Goal: Task Accomplishment & Management: Use online tool/utility

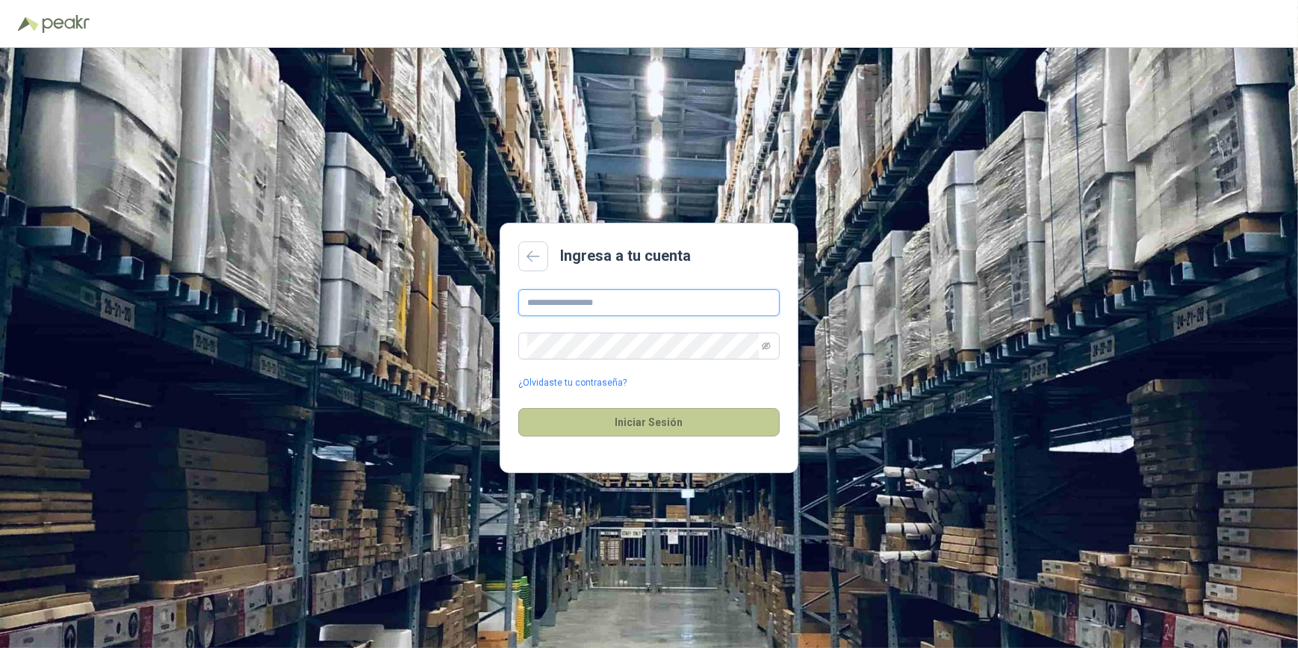
type input "**********"
click at [652, 422] on button "Iniciar Sesión" at bounding box center [648, 422] width 261 height 28
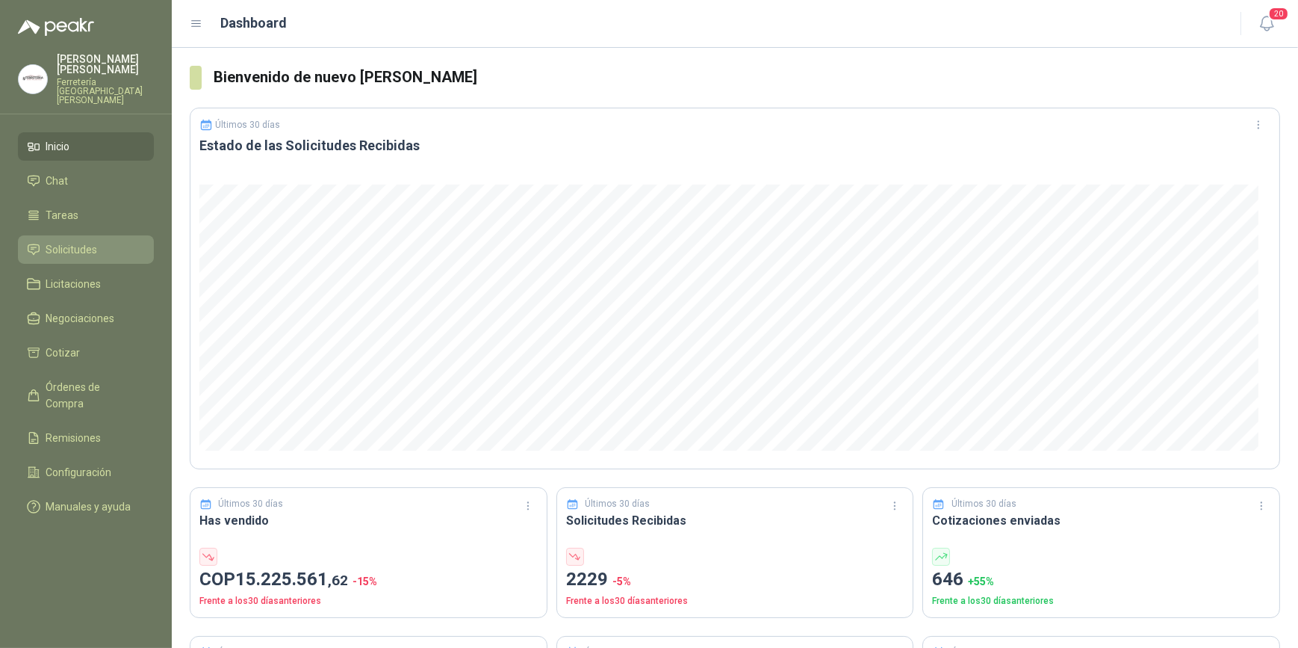
click at [87, 241] on span "Solicitudes" at bounding box center [72, 249] width 52 height 16
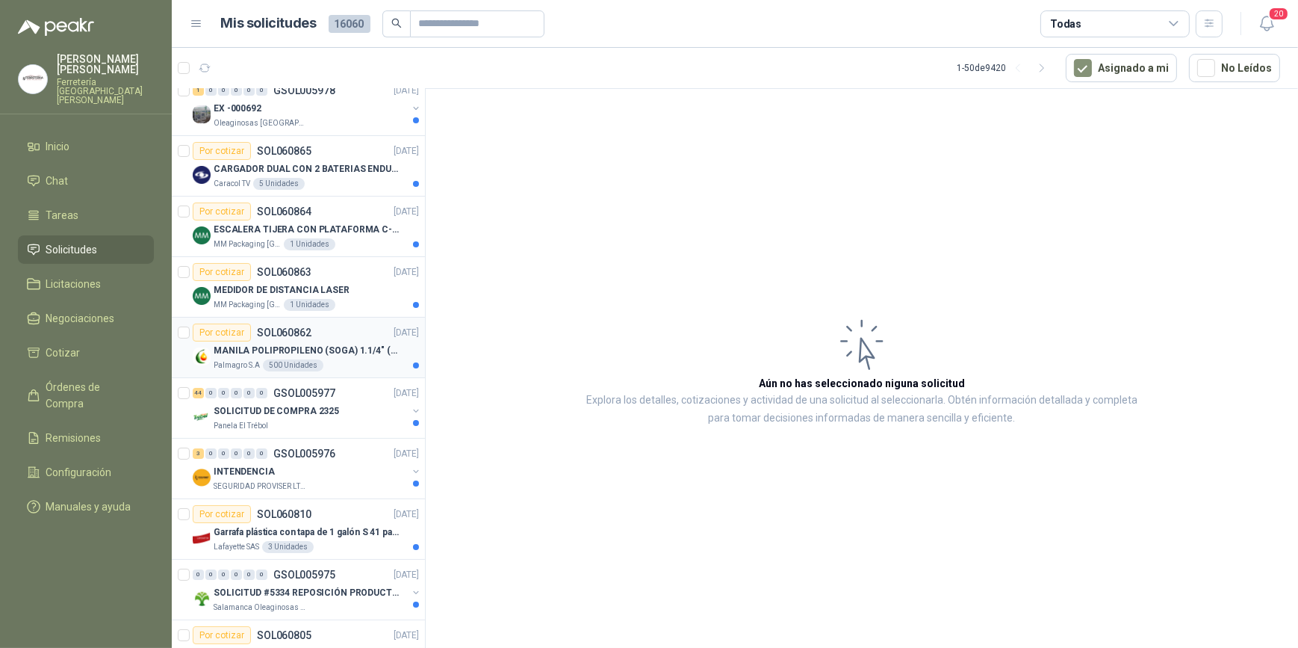
scroll to position [135, 0]
click at [258, 350] on p "MANILA POLIPROPILENO (SOGA) 1.1/4" (32MM) marca tesicol" at bounding box center [307, 350] width 186 height 14
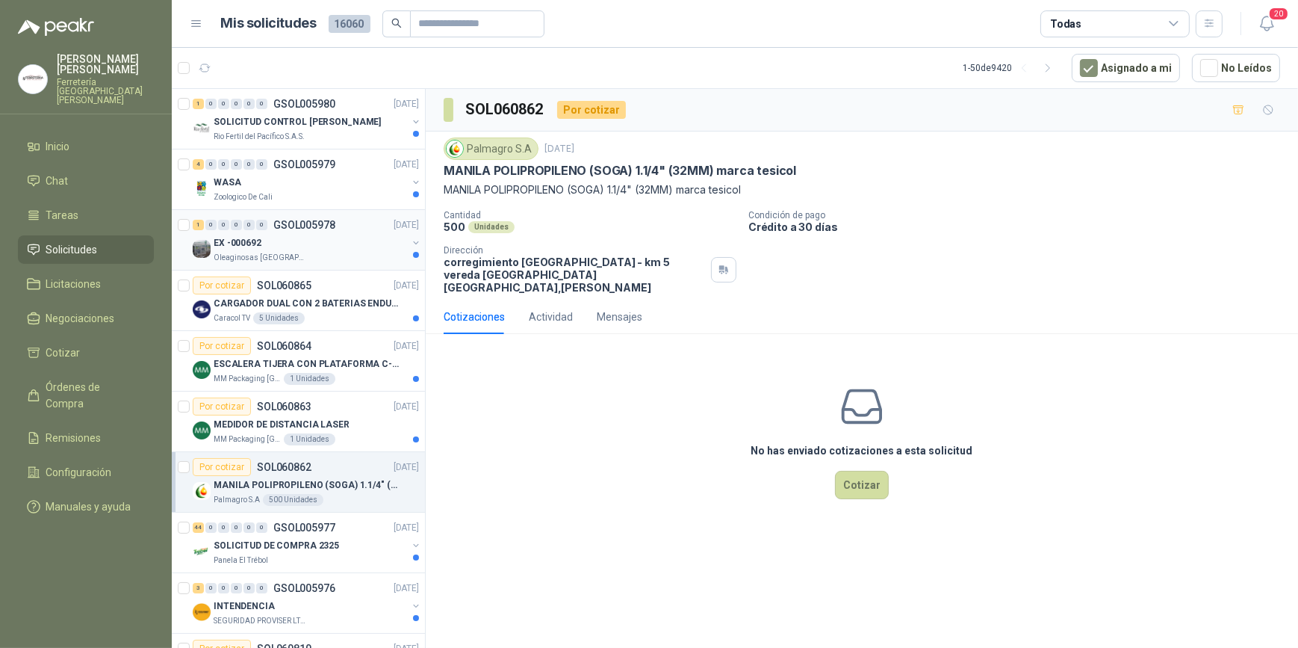
click at [305, 241] on div "EX -000692" at bounding box center [310, 243] width 193 height 18
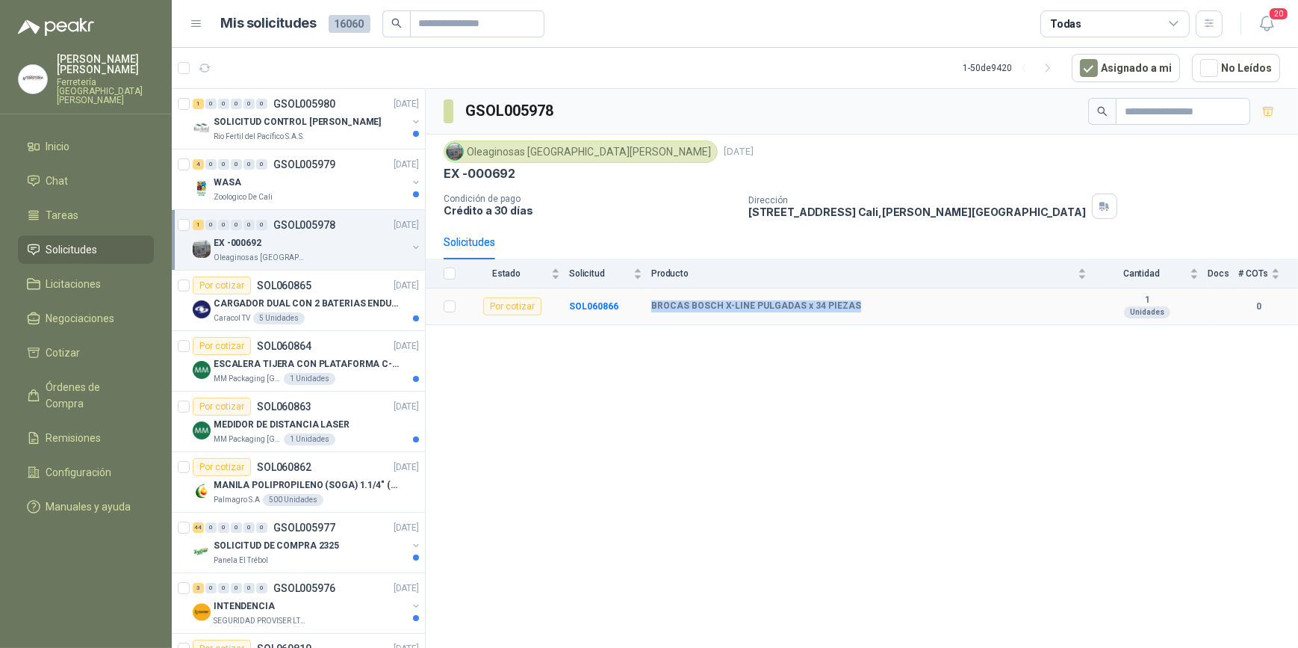
drag, startPoint x: 649, startPoint y: 306, endPoint x: 860, endPoint y: 310, distance: 210.7
click at [860, 310] on tr "Por cotizar SOL060866 BROCAS [PERSON_NAME] X-LINE PULGADAS x 34 PIEZAS 1 Unidad…" at bounding box center [862, 306] width 872 height 37
drag, startPoint x: 860, startPoint y: 310, endPoint x: 787, endPoint y: 300, distance: 73.2
copy tr "BROCAS BOSCH X-LINE PULGADAS x 34 PIEZAS"
click at [456, 306] on td at bounding box center [445, 306] width 39 height 37
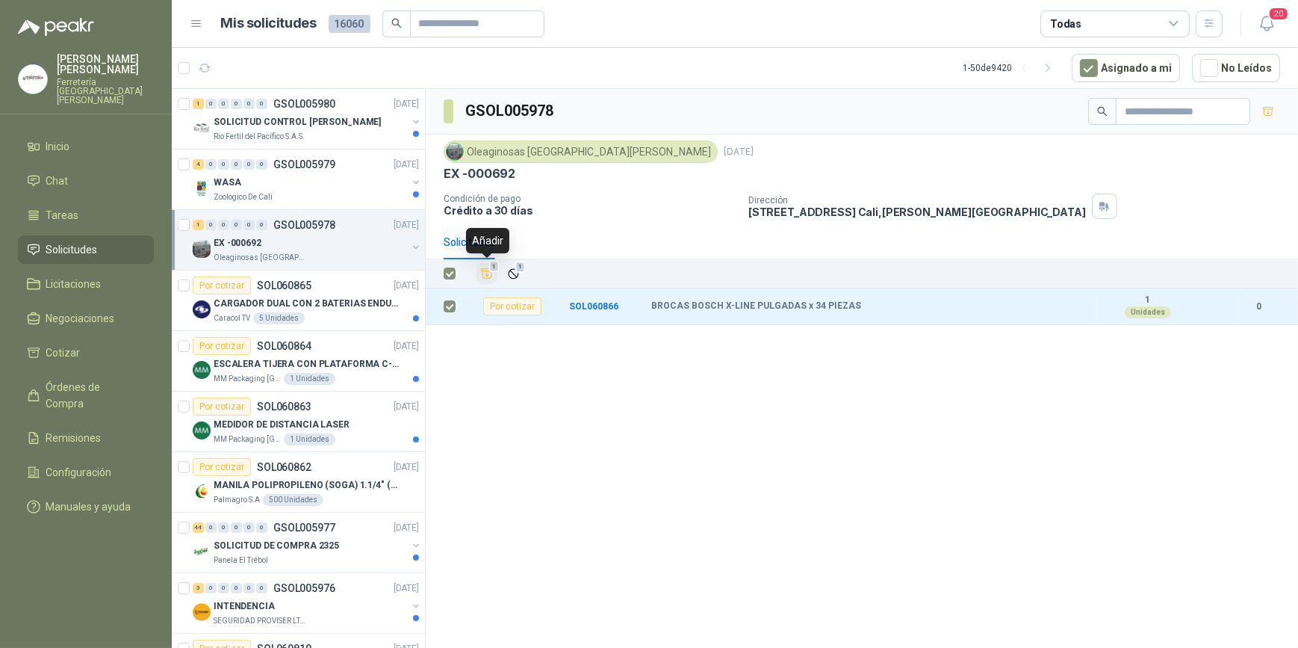
click at [485, 272] on icon "Añadir" at bounding box center [486, 273] width 13 height 13
click at [309, 133] on div "Rio Fertil del Pacífico S.A.S." at bounding box center [310, 137] width 193 height 12
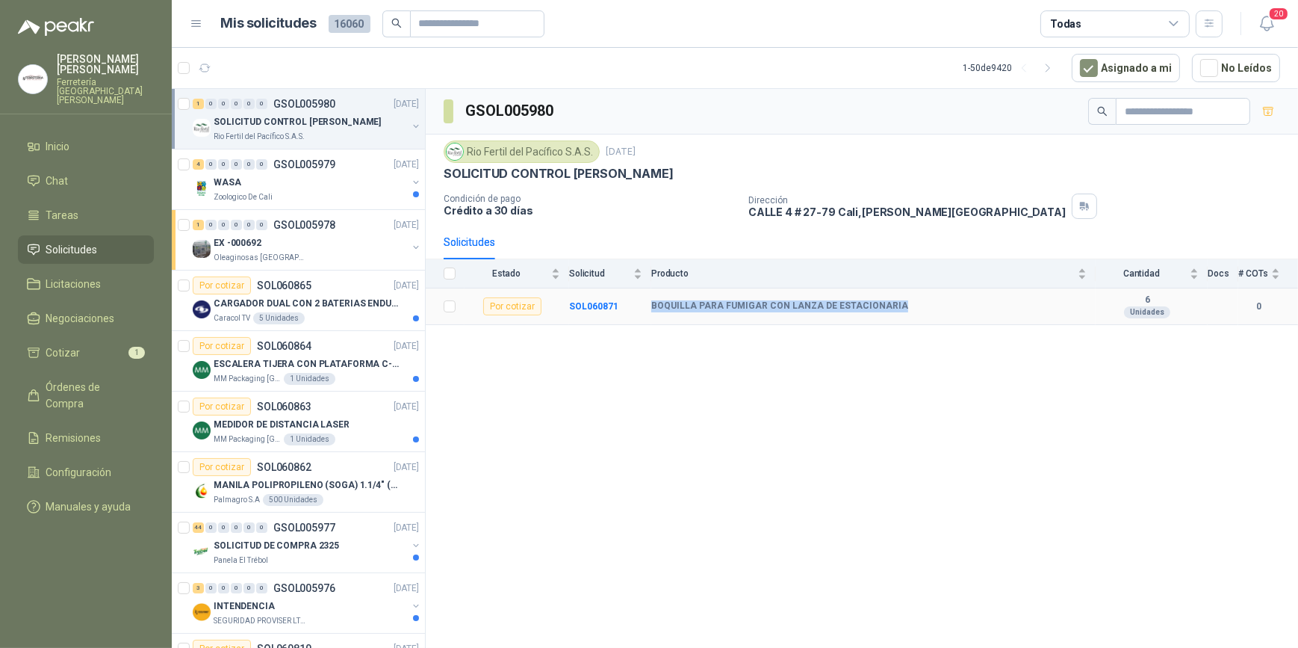
drag, startPoint x: 651, startPoint y: 303, endPoint x: 891, endPoint y: 306, distance: 240.6
click at [891, 306] on div "BOQUILLA PARA FUMIGAR CON LANZA DE ESTACIONARIA" at bounding box center [868, 306] width 435 height 12
drag, startPoint x: 891, startPoint y: 306, endPoint x: 829, endPoint y: 304, distance: 62.0
copy b "BOQUILLA PARA FUMIGAR CON LANZA DE ESTACIONARIA"
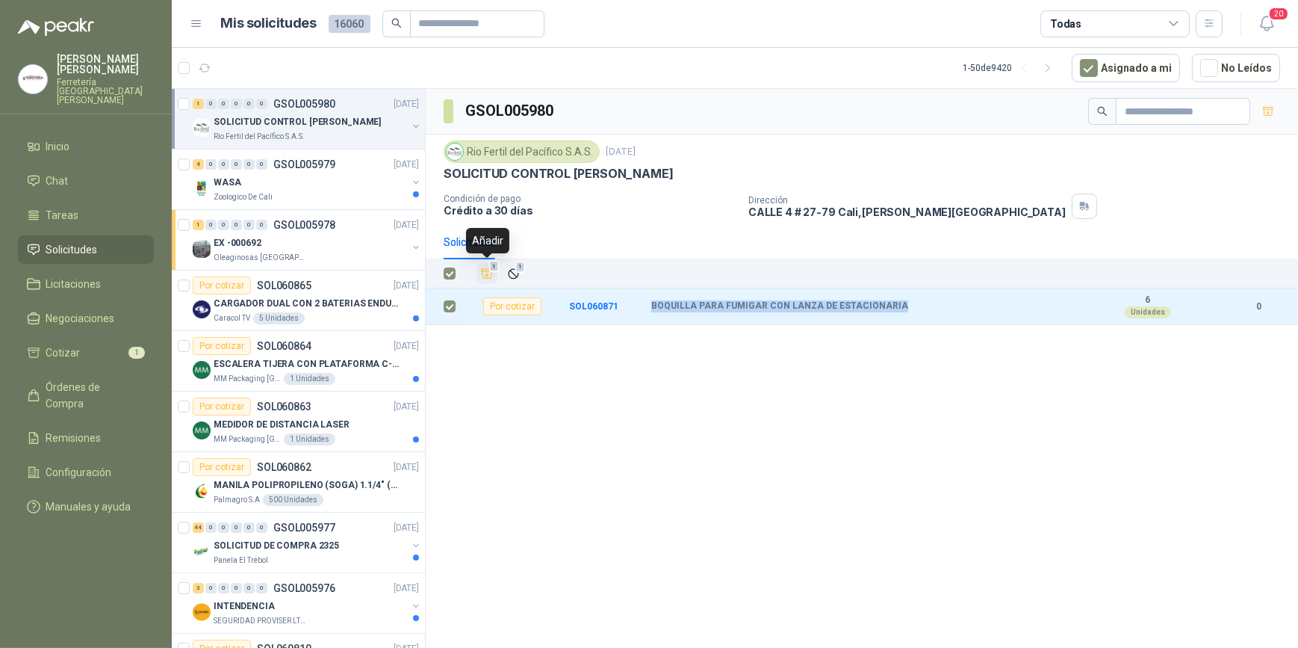
click at [486, 276] on icon "Añadir" at bounding box center [486, 273] width 13 height 13
click at [70, 344] on span "Cotizar" at bounding box center [63, 352] width 34 height 16
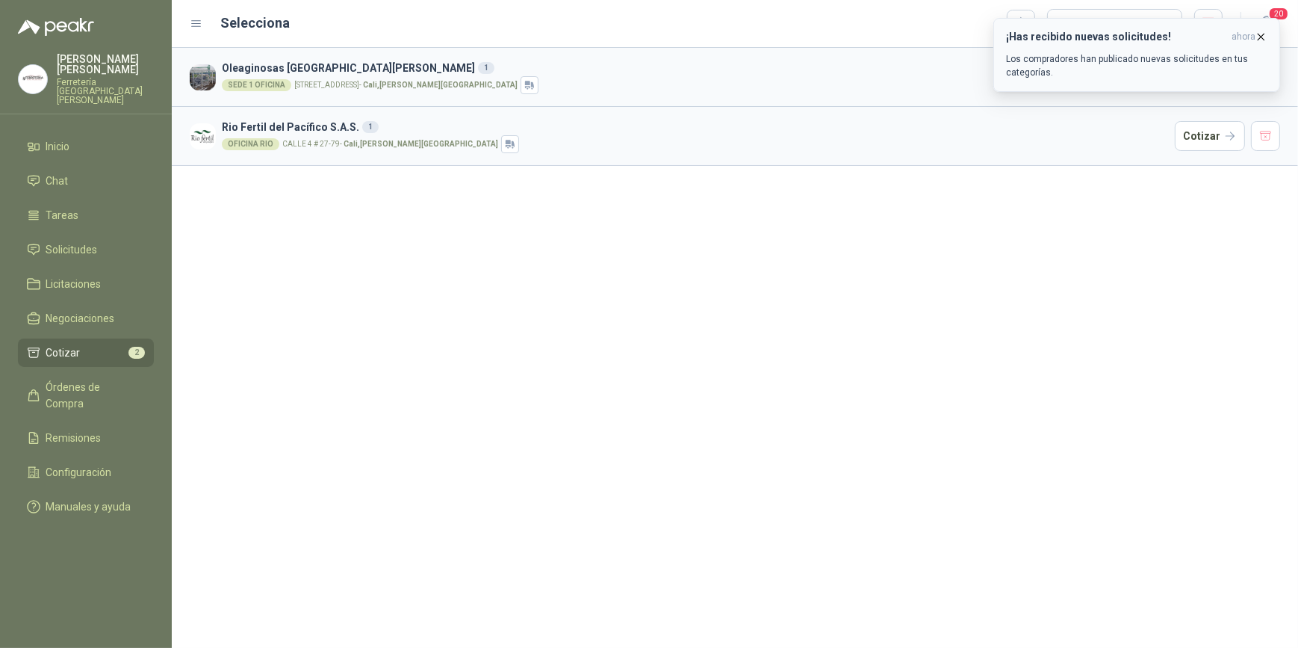
click at [1265, 37] on icon "button" at bounding box center [1261, 37] width 13 height 13
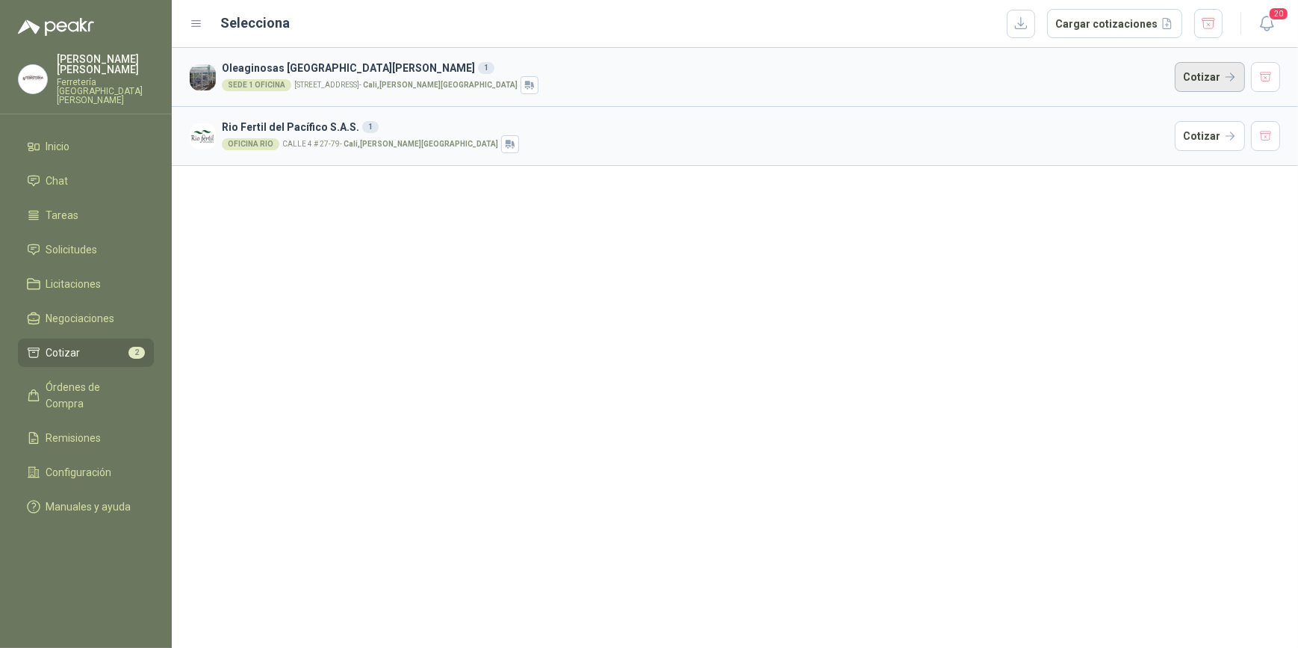
click at [1203, 77] on button "Cotizar" at bounding box center [1210, 77] width 70 height 30
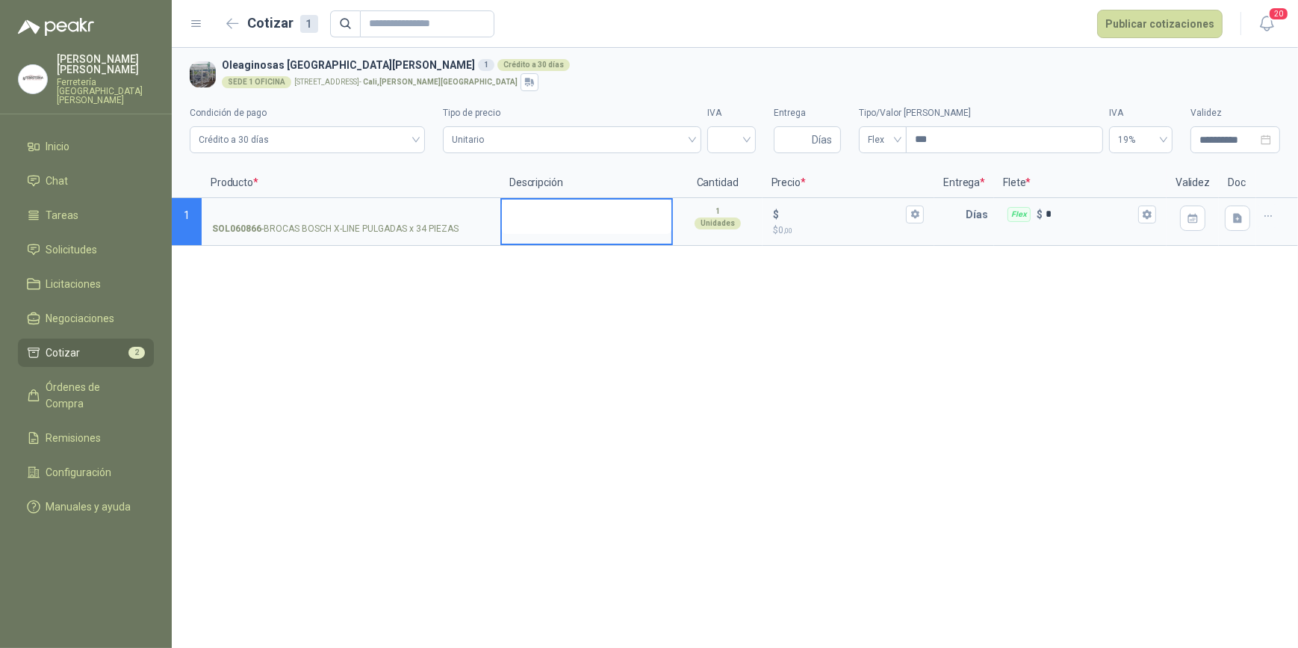
click at [538, 224] on textarea at bounding box center [587, 216] width 170 height 34
type textarea "**"
type textarea "***"
type textarea "****"
type textarea "*****"
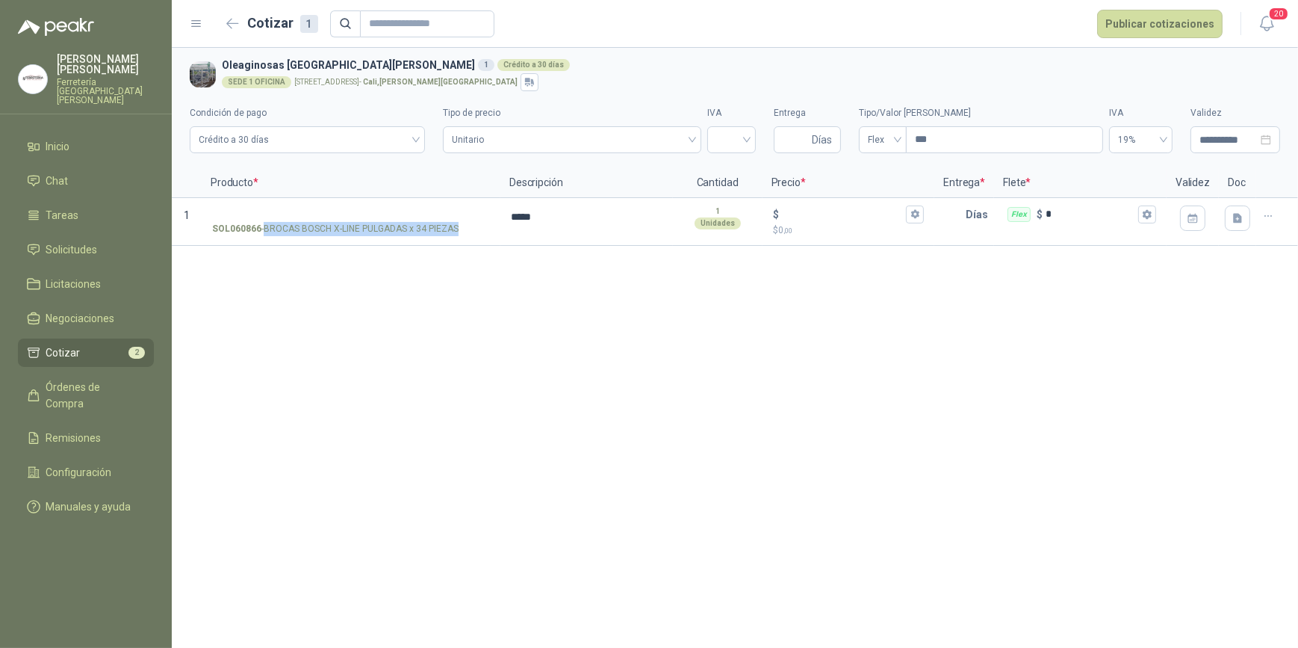
drag, startPoint x: 264, startPoint y: 228, endPoint x: 477, endPoint y: 248, distance: 214.6
click at [477, 248] on div "**********" at bounding box center [735, 348] width 1126 height 600
drag, startPoint x: 477, startPoint y: 248, endPoint x: 395, endPoint y: 226, distance: 85.2
copy p "BROCAS BOSCH X-LINE PULGADAS x 34 PIEZAS"
click at [229, 205] on label "SOL060866 - BROCAS [PERSON_NAME] X-LINE PULGADAS x 34 PIEZAS" at bounding box center [351, 220] width 296 height 43
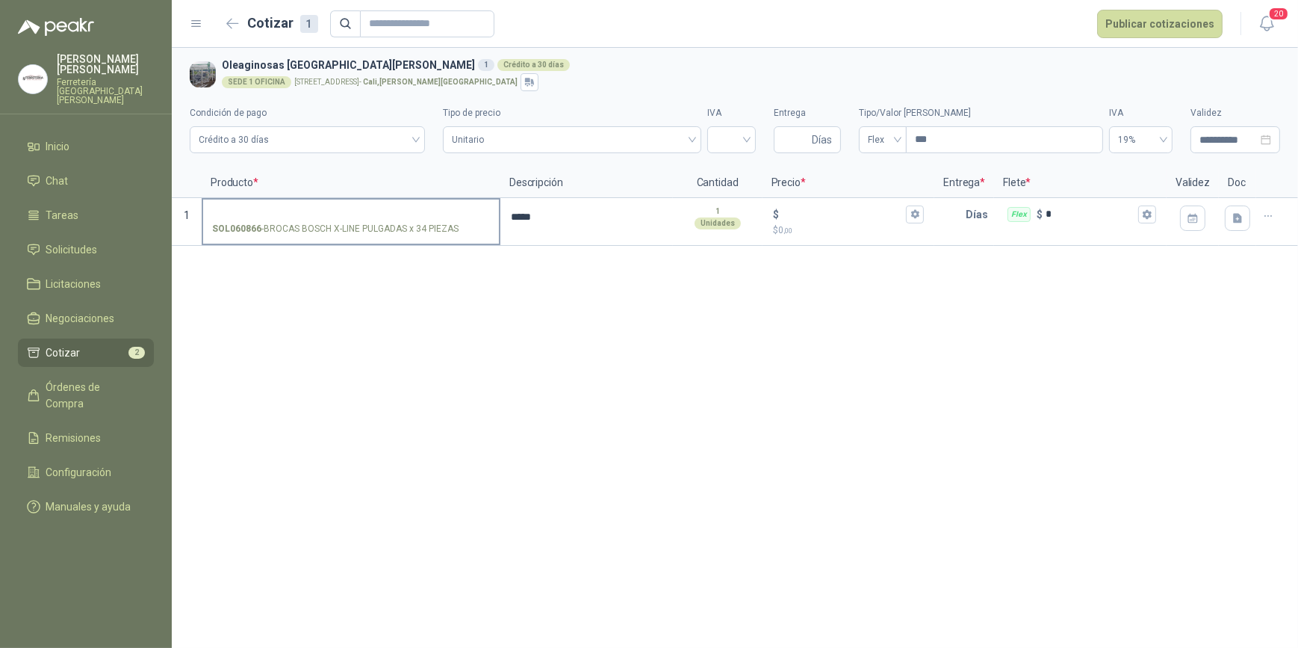
click at [229, 209] on input "SOL060866 - BROCAS [PERSON_NAME] X-LINE PULGADAS x 34 PIEZAS" at bounding box center [351, 214] width 278 height 11
click at [222, 205] on label "SOL060866 - BROCAS [PERSON_NAME] X-LINE PULGADAS x 34 PIEZAS" at bounding box center [351, 220] width 296 height 43
click at [222, 209] on input "SOL060866 - BROCAS [PERSON_NAME] X-LINE PULGADAS x 34 PIEZAS" at bounding box center [351, 214] width 278 height 11
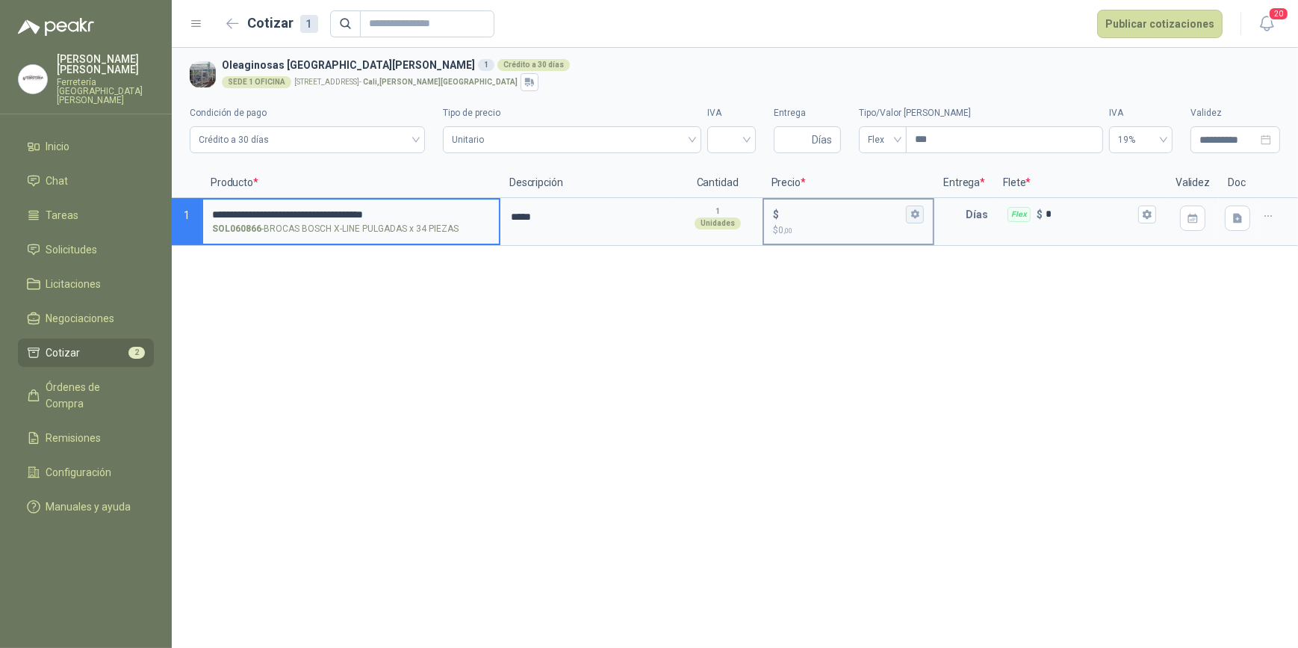
click at [919, 212] on icon "button" at bounding box center [915, 214] width 8 height 9
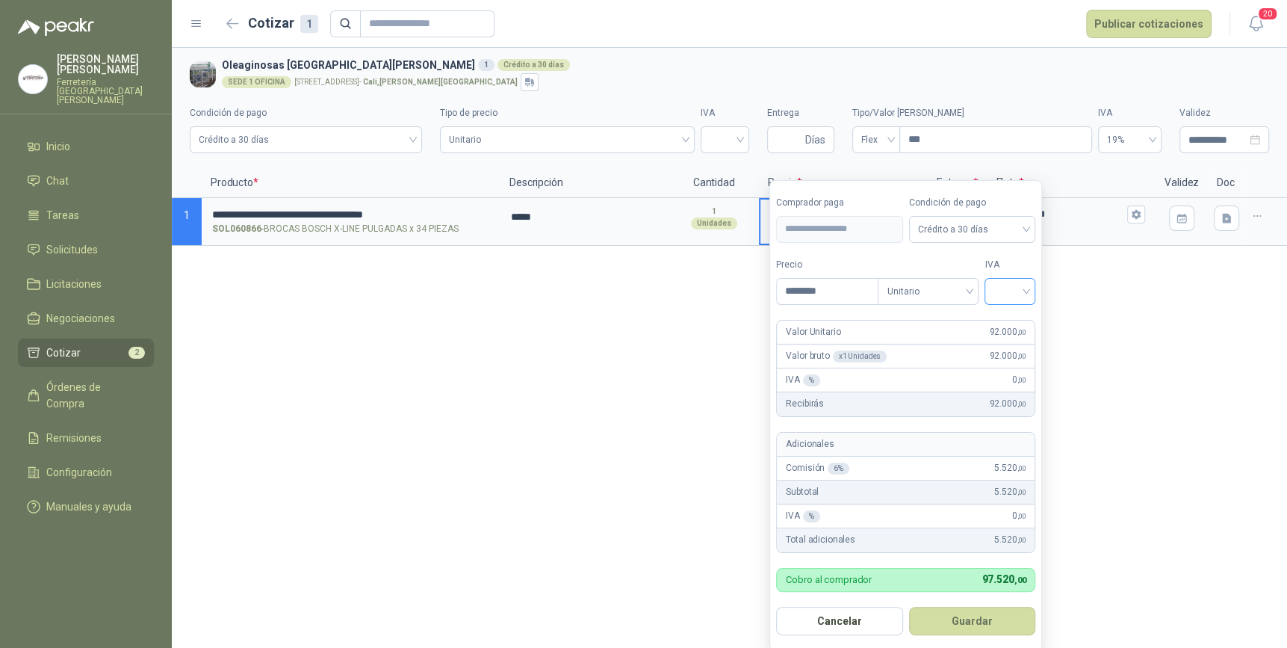
type input "********"
click at [1026, 285] on input "search" at bounding box center [1009, 290] width 33 height 22
click at [1008, 318] on div "19%" at bounding box center [1013, 322] width 28 height 16
click at [992, 618] on button "Guardar" at bounding box center [975, 621] width 128 height 28
type input "******"
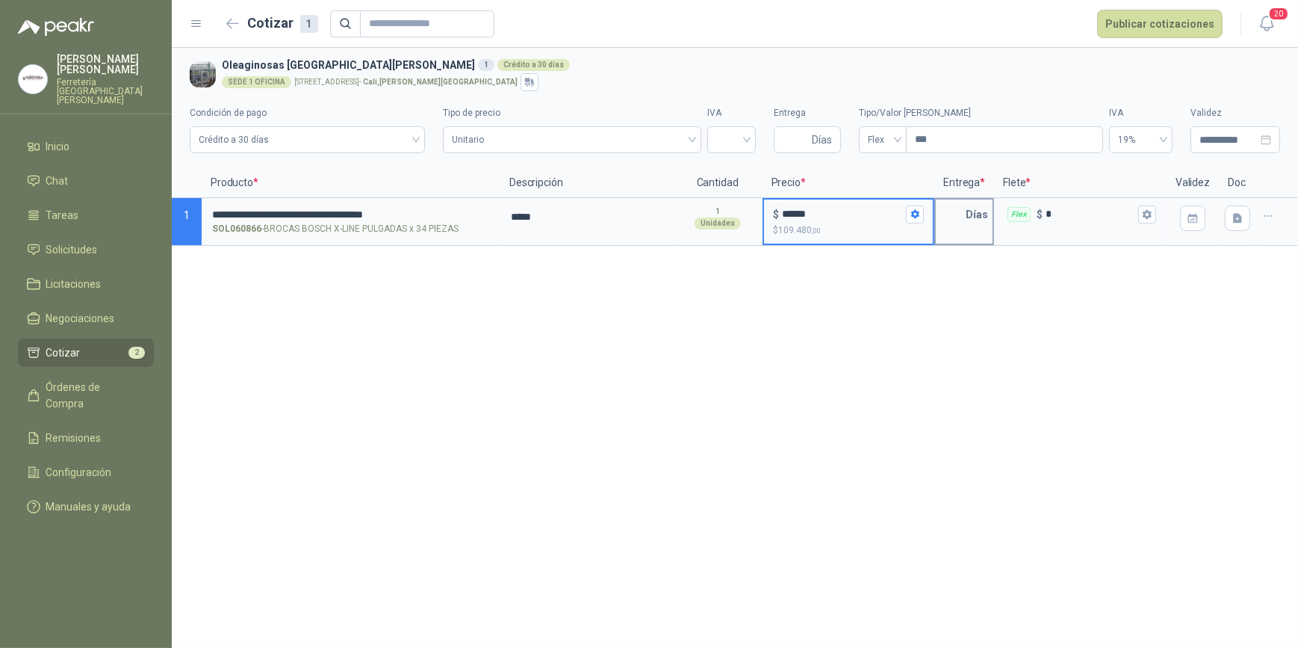
click at [956, 219] on input "text" at bounding box center [951, 214] width 30 height 30
type input "*"
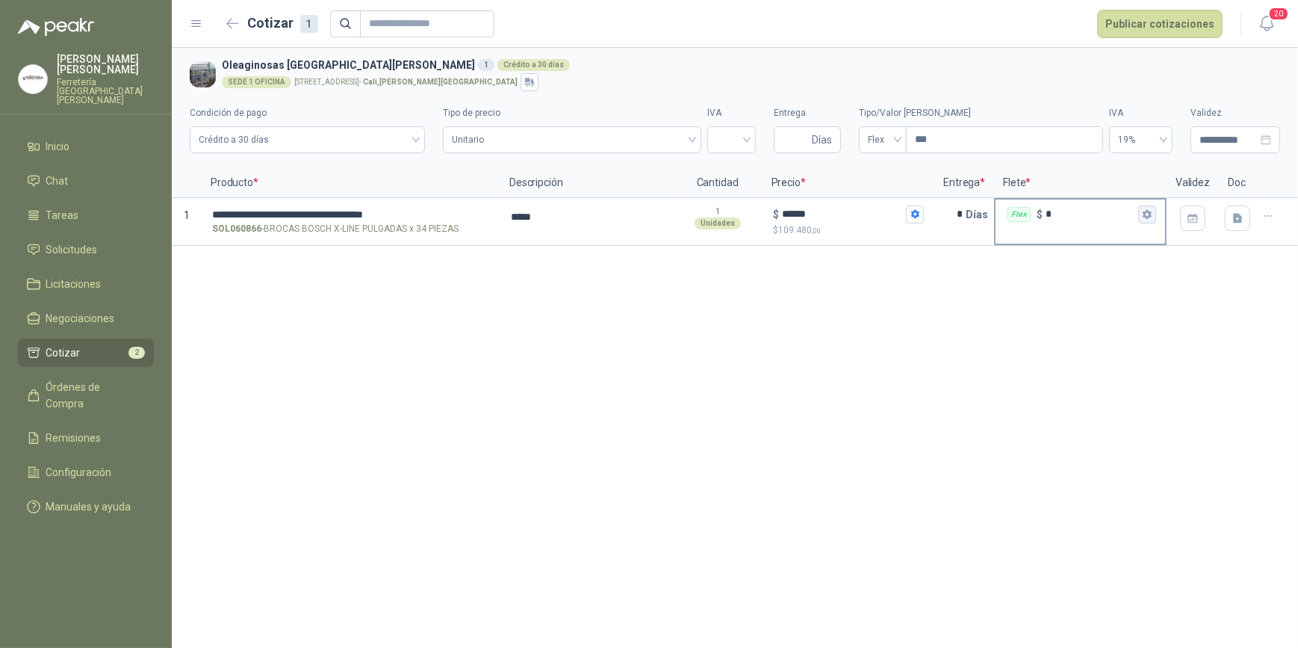
click at [1147, 210] on icon "button" at bounding box center [1147, 214] width 8 height 9
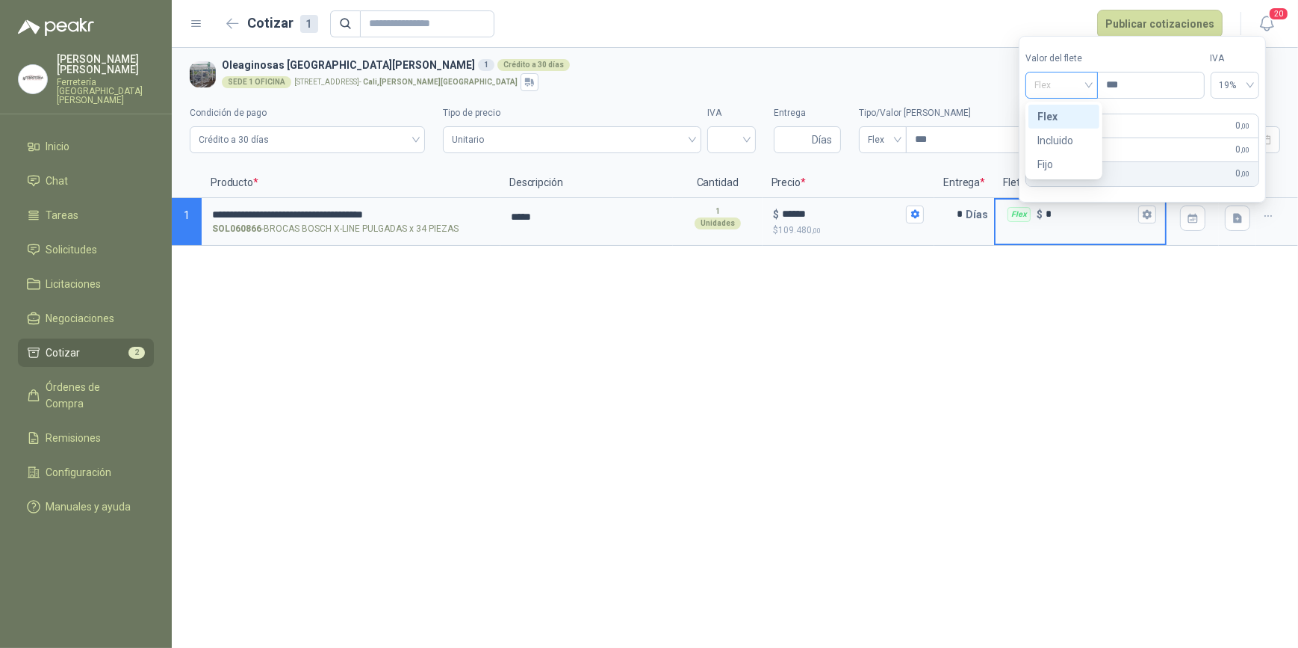
click at [1089, 87] on span "Flex" at bounding box center [1062, 85] width 55 height 22
click at [1068, 143] on div "Incluido" at bounding box center [1064, 140] width 53 height 16
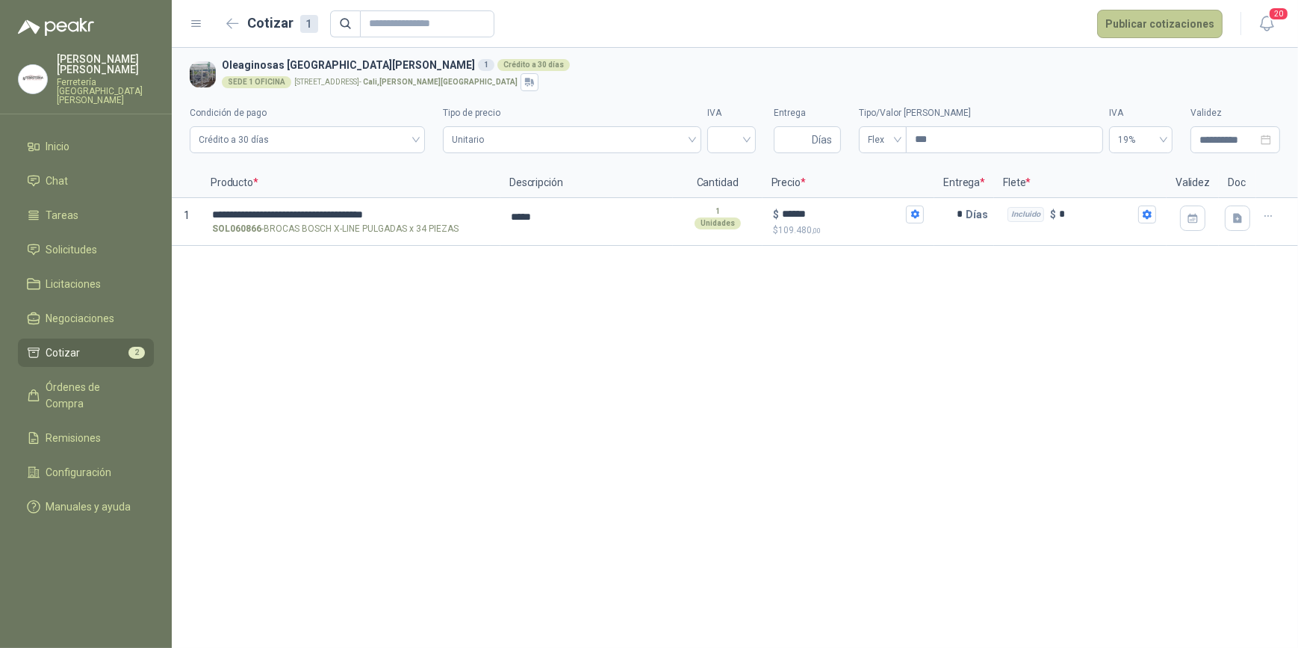
click at [1155, 17] on button "Publicar cotizaciones" at bounding box center [1159, 24] width 125 height 28
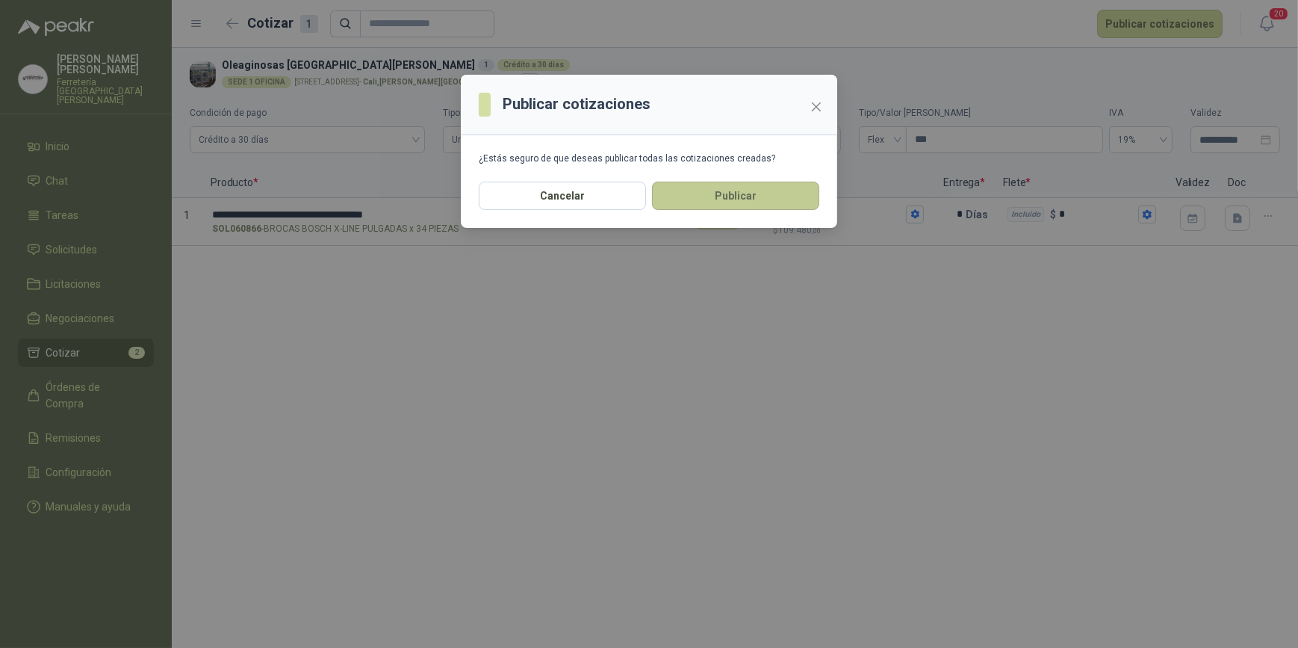
click at [728, 202] on button "Publicar" at bounding box center [735, 196] width 167 height 28
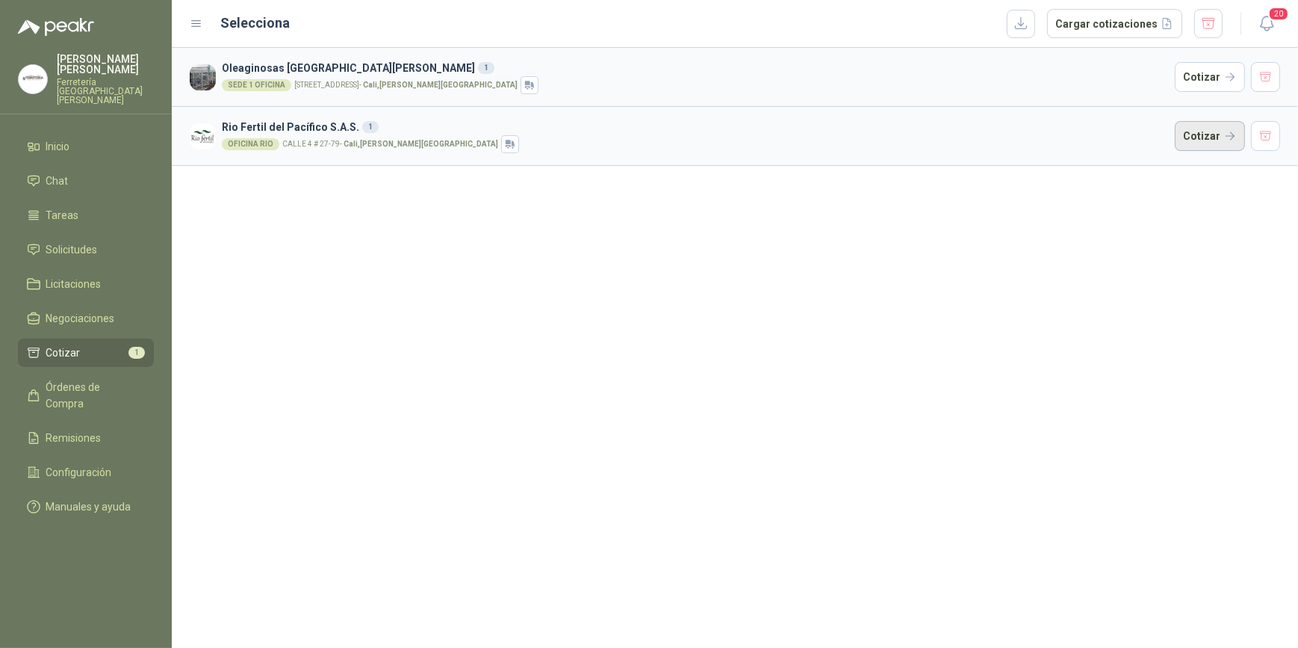
click at [1203, 137] on button "Cotizar" at bounding box center [1210, 136] width 70 height 30
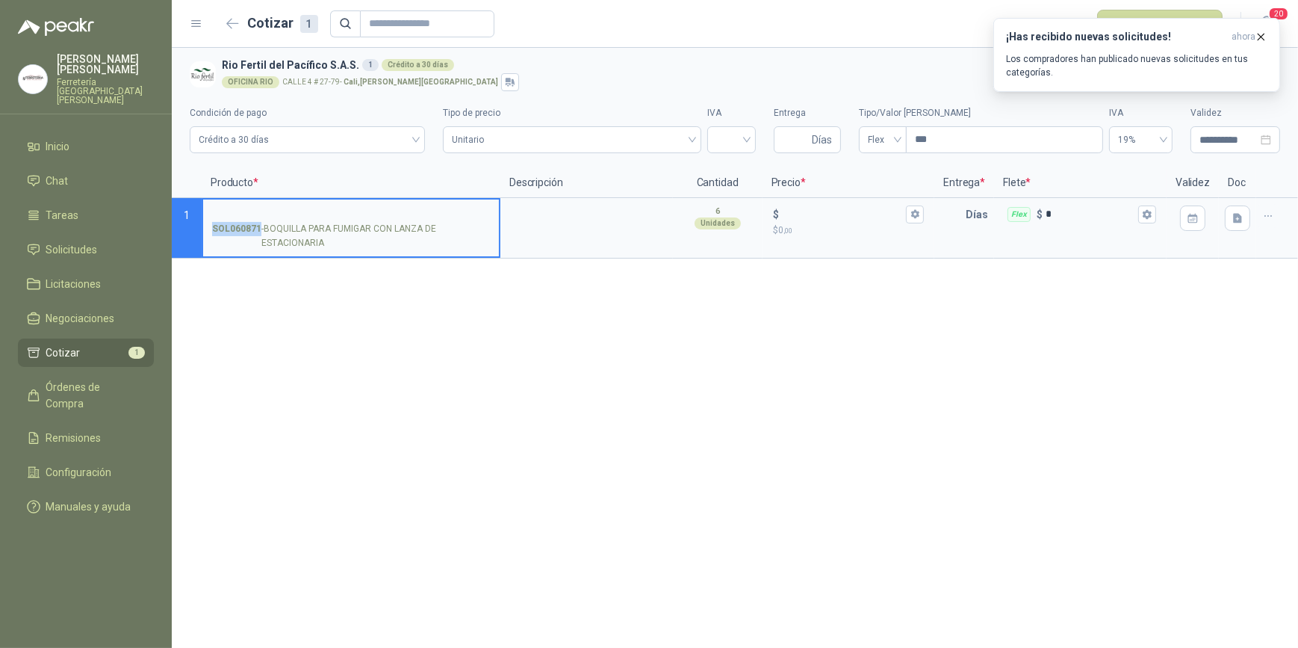
drag, startPoint x: 210, startPoint y: 226, endPoint x: 257, endPoint y: 229, distance: 47.2
click at [257, 229] on label "SOL060871 - BOQUILLA PARA FUMIGAR CON LANZA DE ESTACIONARIA" at bounding box center [351, 227] width 296 height 57
drag, startPoint x: 257, startPoint y: 229, endPoint x: 247, endPoint y: 228, distance: 10.6
copy strong "SOL060871"
click at [1283, 13] on span "20" at bounding box center [1278, 14] width 21 height 14
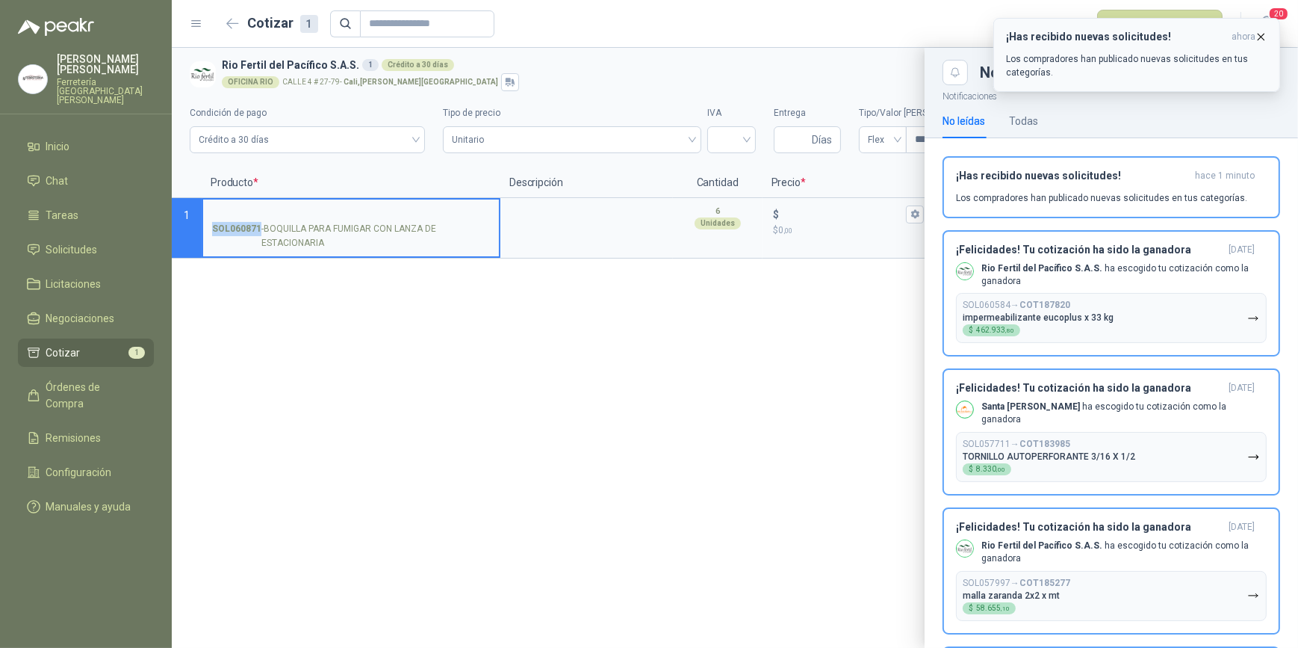
click at [1263, 36] on icon "button" at bounding box center [1261, 37] width 13 height 13
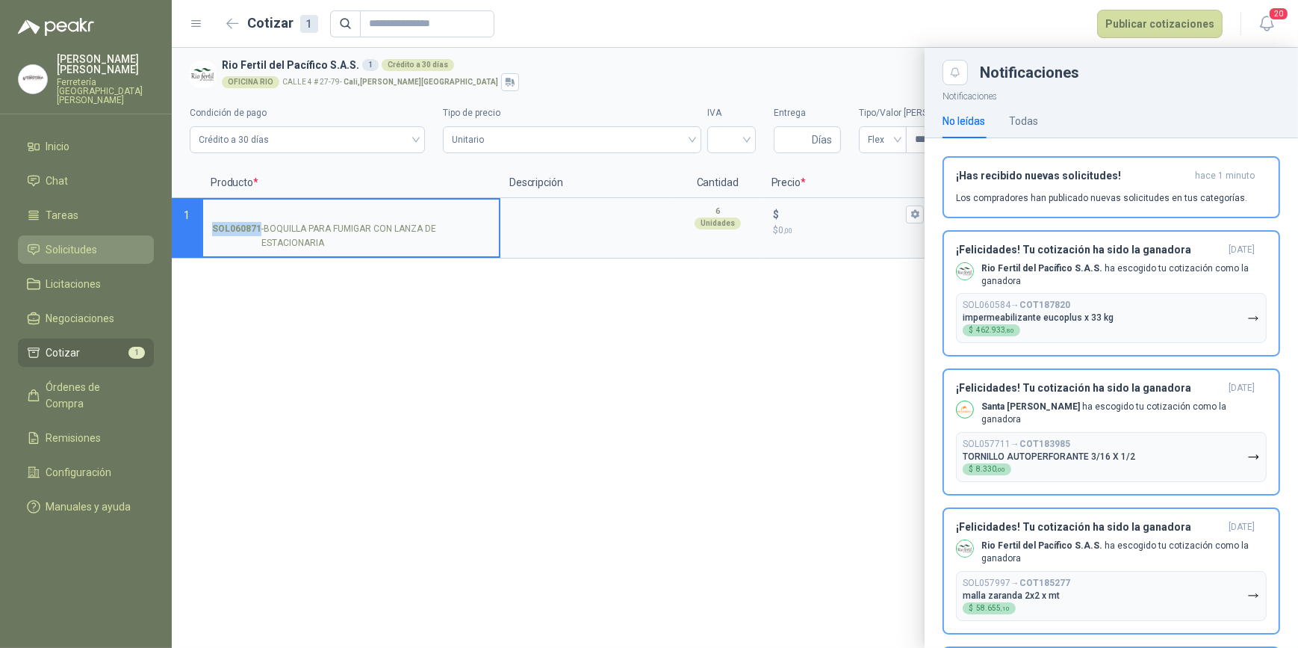
click at [81, 241] on span "Solicitudes" at bounding box center [72, 249] width 52 height 16
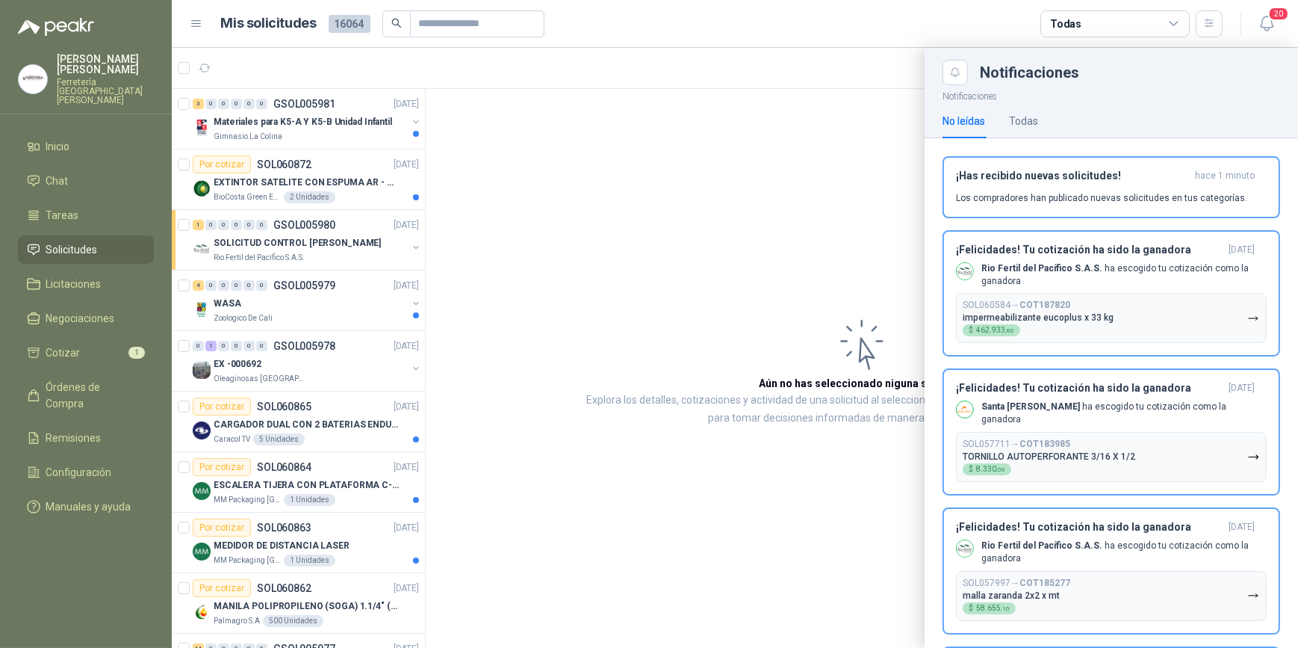
click at [707, 208] on div at bounding box center [735, 348] width 1126 height 600
